Goal: Transaction & Acquisition: Purchase product/service

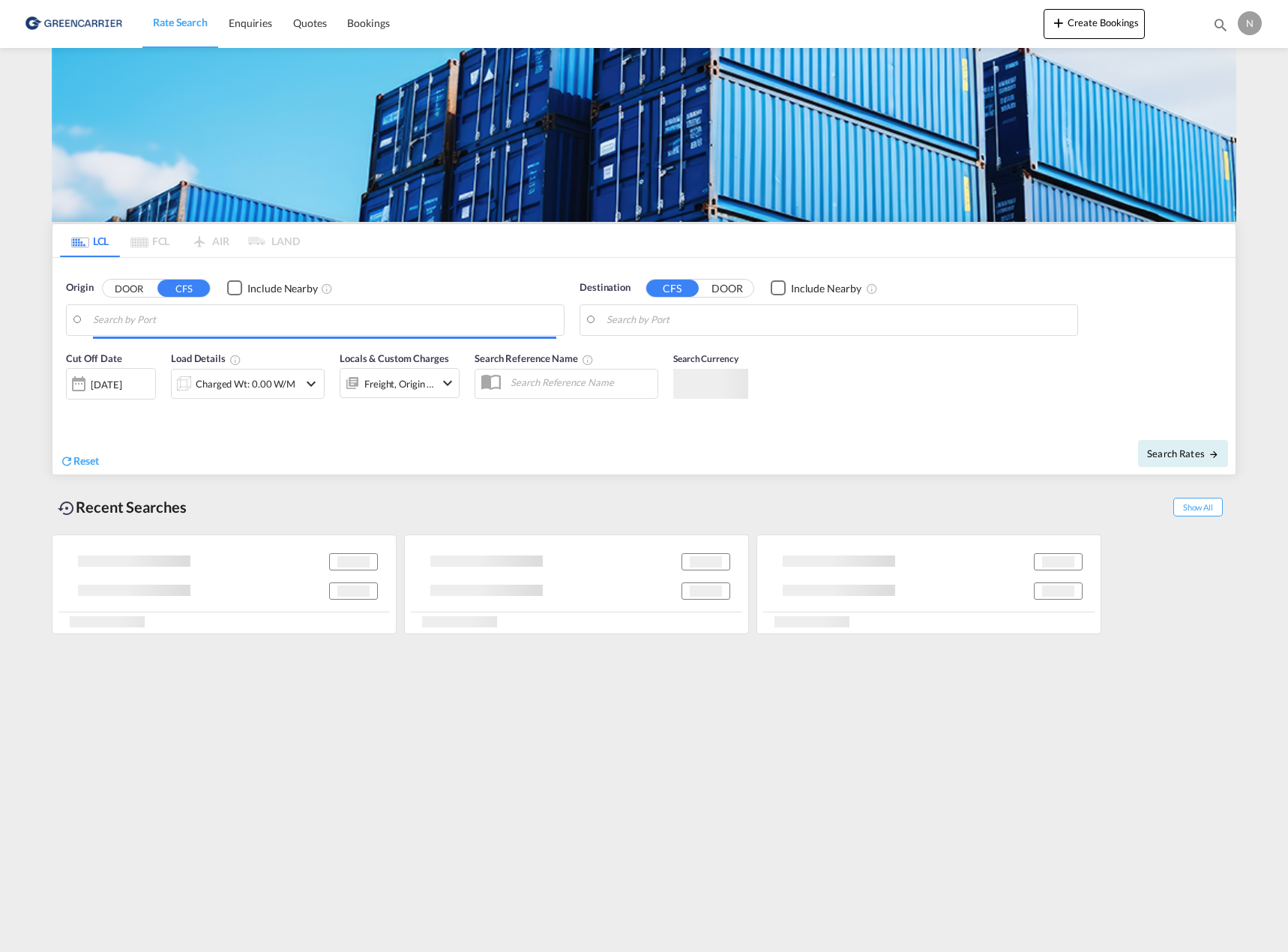
type input "DK-9100, [GEOGRAPHIC_DATA]"
type input "[GEOGRAPHIC_DATA], TNTUN"
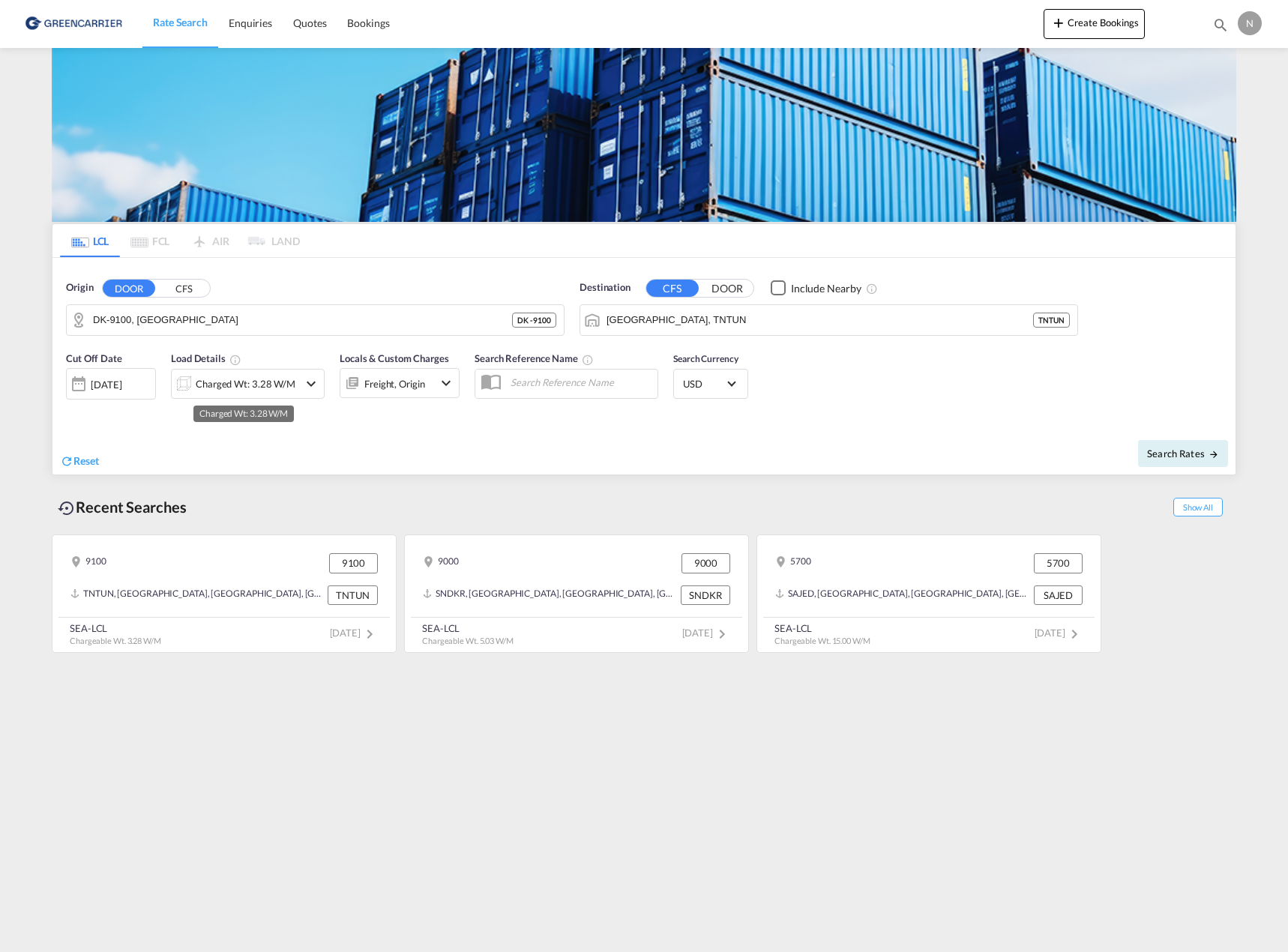
click at [249, 378] on div "Charged Wt: 3.28 W/M" at bounding box center [245, 384] width 100 height 21
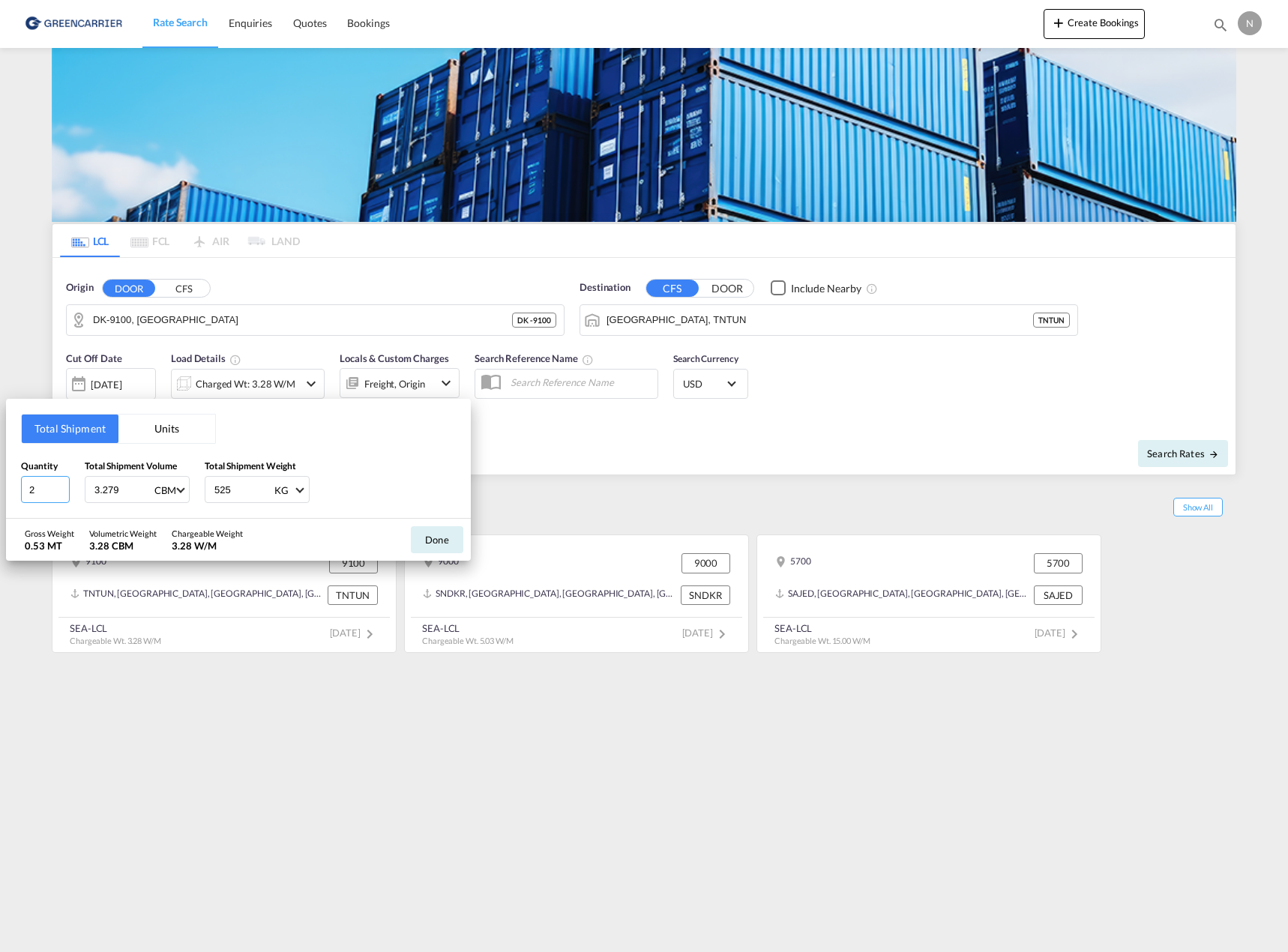
click at [60, 494] on input "2" at bounding box center [45, 489] width 49 height 27
type input "1"
click at [60, 494] on input "1" at bounding box center [45, 489] width 49 height 27
click at [116, 491] on input "3.279" at bounding box center [122, 489] width 60 height 26
drag, startPoint x: 240, startPoint y: 485, endPoint x: 191, endPoint y: 492, distance: 49.5
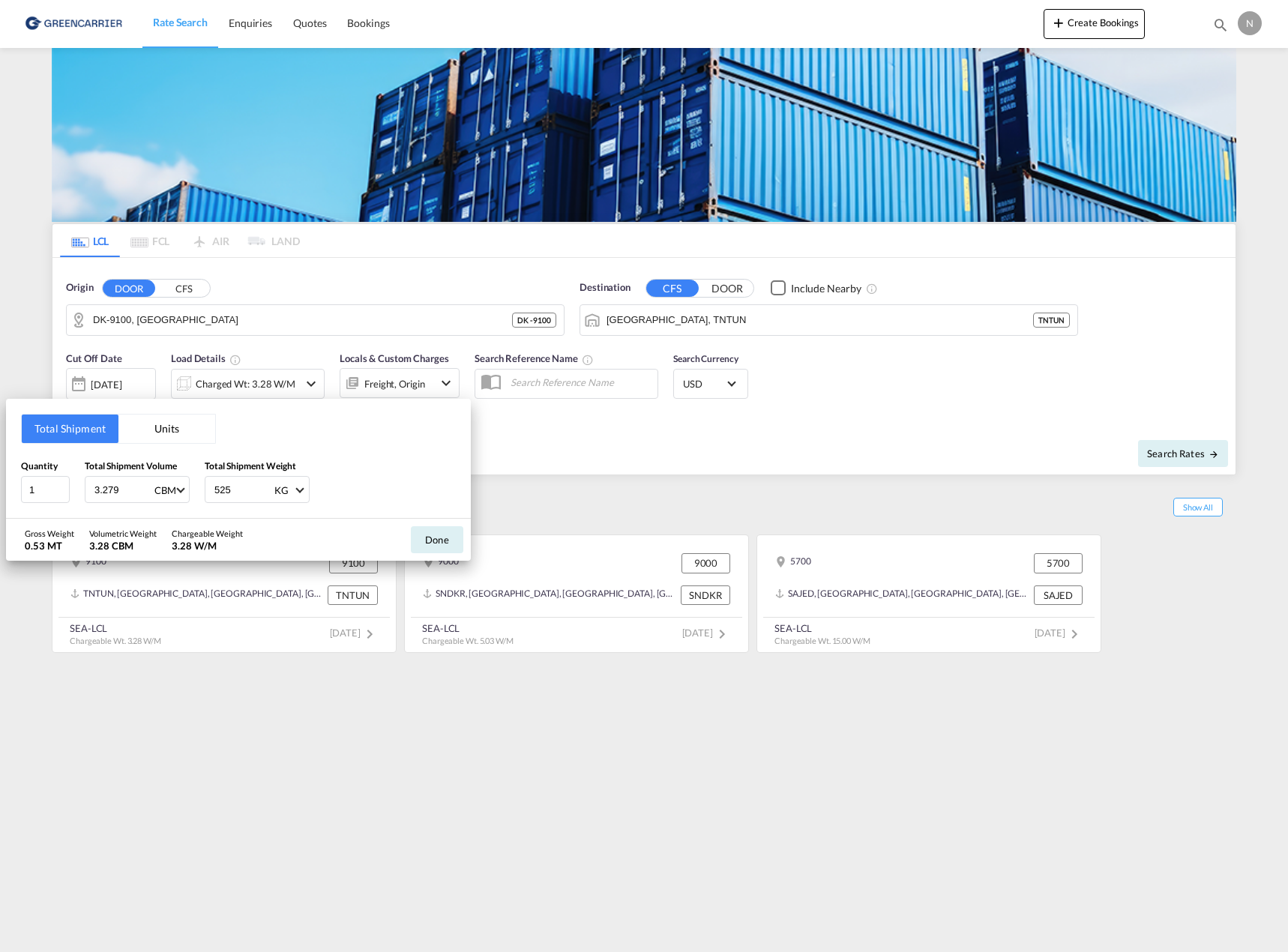
click at [191, 492] on div "Quantity 1 Total Shipment Volume 3.279 CBM CBM CFT Total Shipment Weight 525 KG…" at bounding box center [238, 480] width 434 height 45
type input "456"
drag, startPoint x: 136, startPoint y: 481, endPoint x: 2, endPoint y: 494, distance: 134.6
click at [2, 494] on div "Total Shipment Units Quantity 1 Total Shipment Volume 3.279 CBM CBM CFT Total S…" at bounding box center [644, 476] width 1288 height 952
type input "2.16"
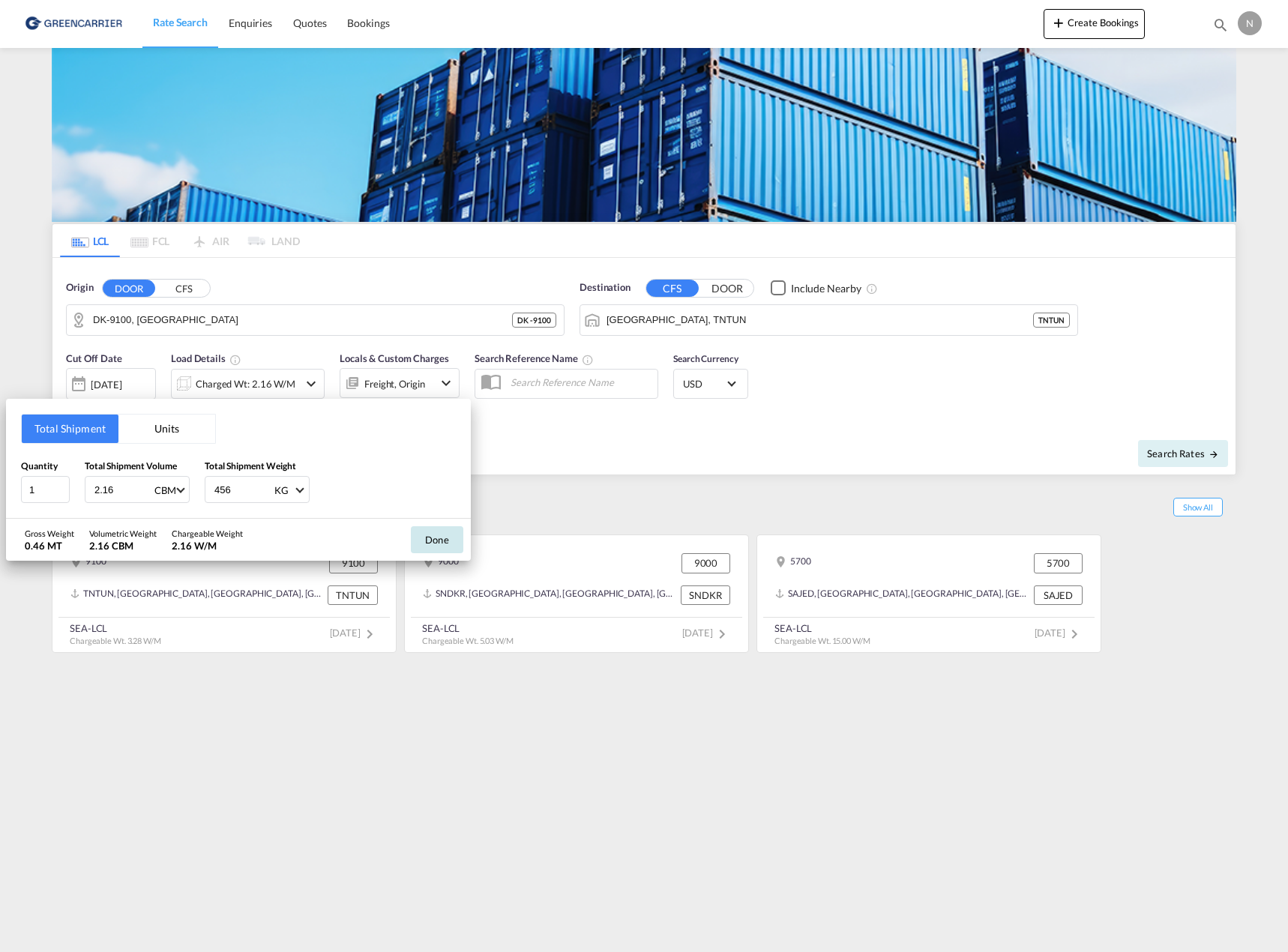
click at [433, 541] on button "Done" at bounding box center [436, 540] width 53 height 27
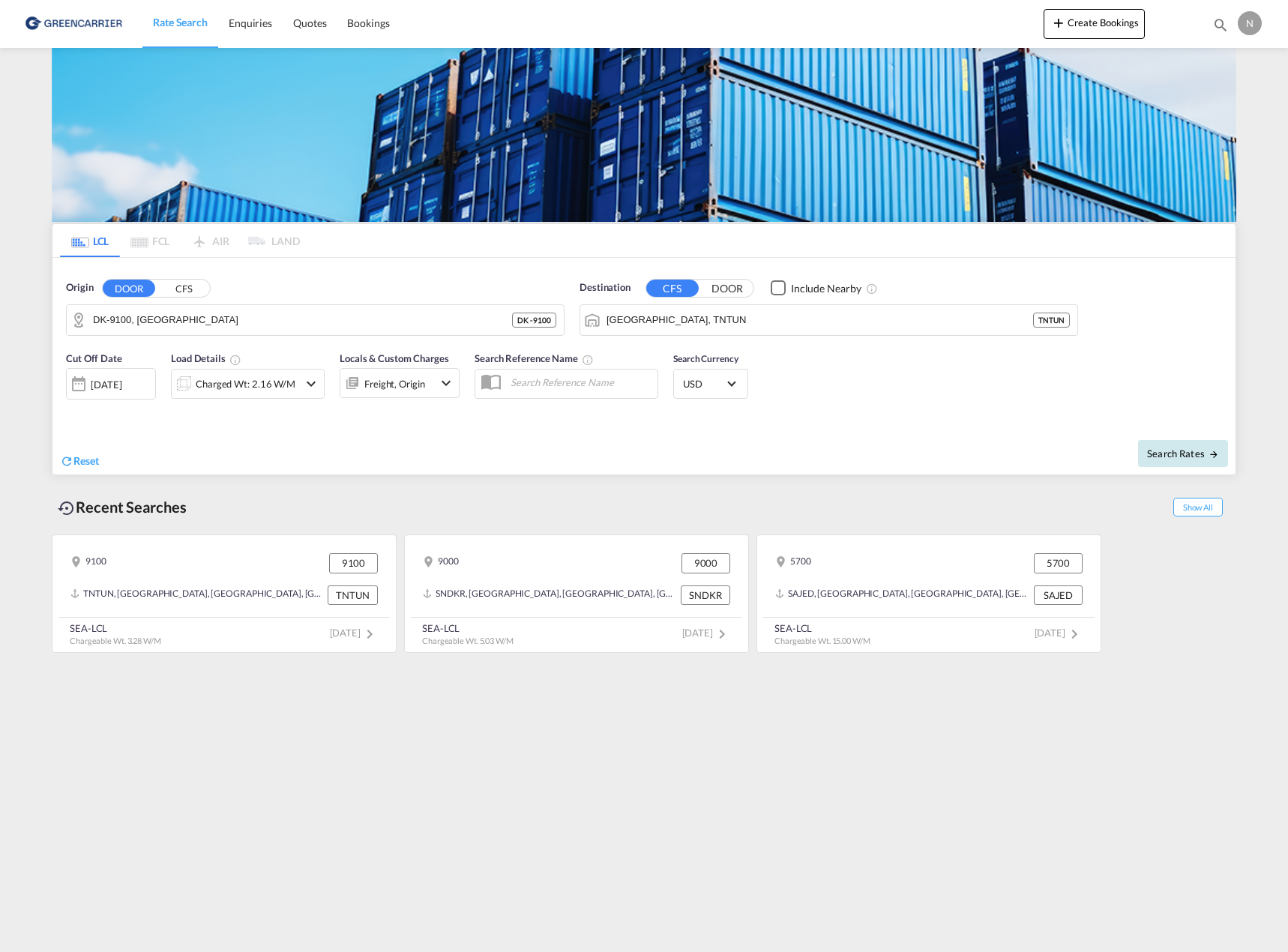
click at [1187, 452] on span "Search Rates" at bounding box center [1183, 454] width 72 height 12
type input "9100 to TNTUN / [DATE]"
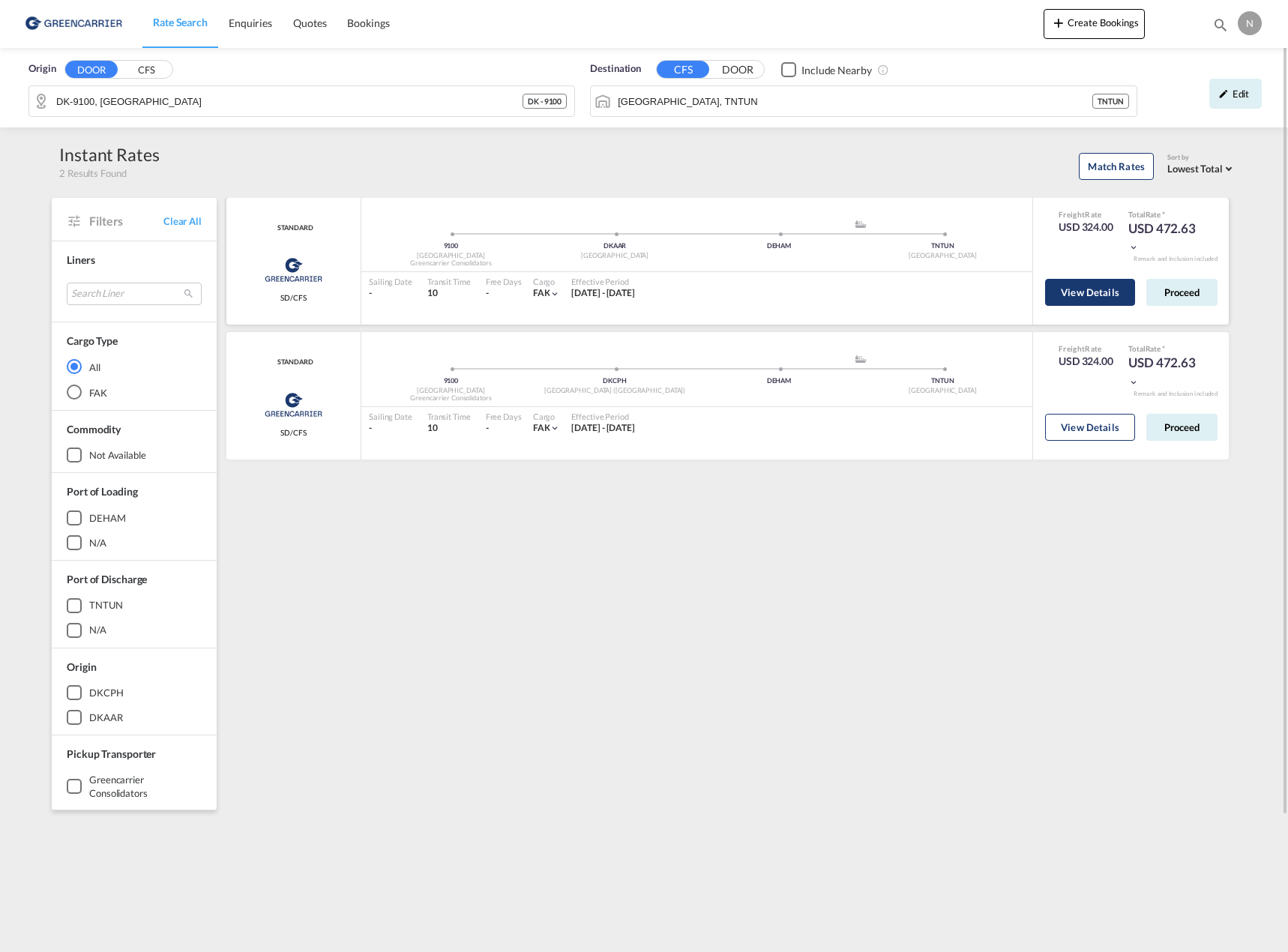
click at [1099, 289] on button "View Details" at bounding box center [1090, 292] width 90 height 27
